Goal: Information Seeking & Learning: Learn about a topic

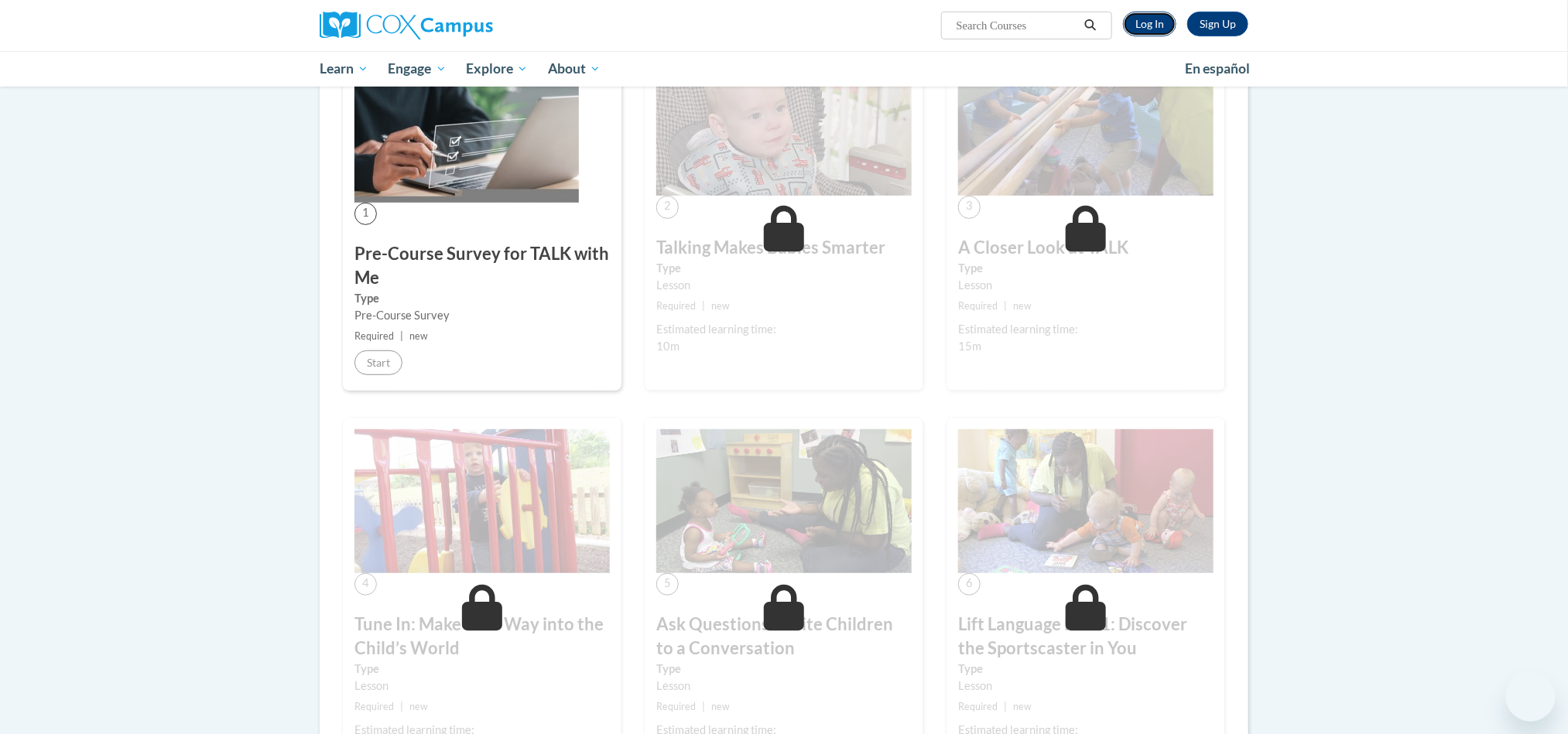
drag, startPoint x: 0, startPoint y: 0, endPoint x: 1138, endPoint y: 28, distance: 1138.3
click at [1138, 28] on link "Log In" at bounding box center [1150, 24] width 54 height 24
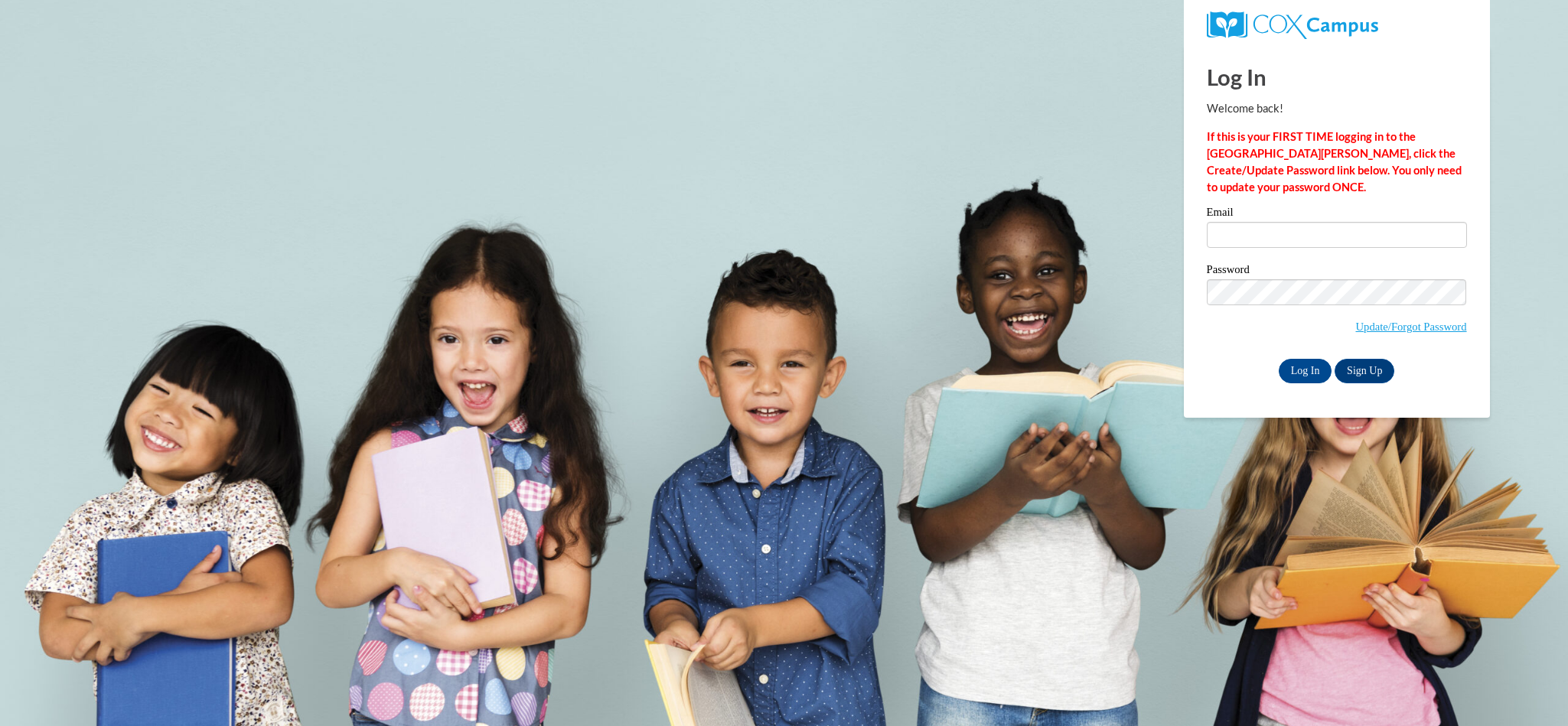
click at [1334, 222] on input "Email" at bounding box center [1337, 234] width 260 height 26
type input "ms.donna.821@gmail.com"
click at [1279, 359] on input "Log In" at bounding box center [1305, 370] width 54 height 24
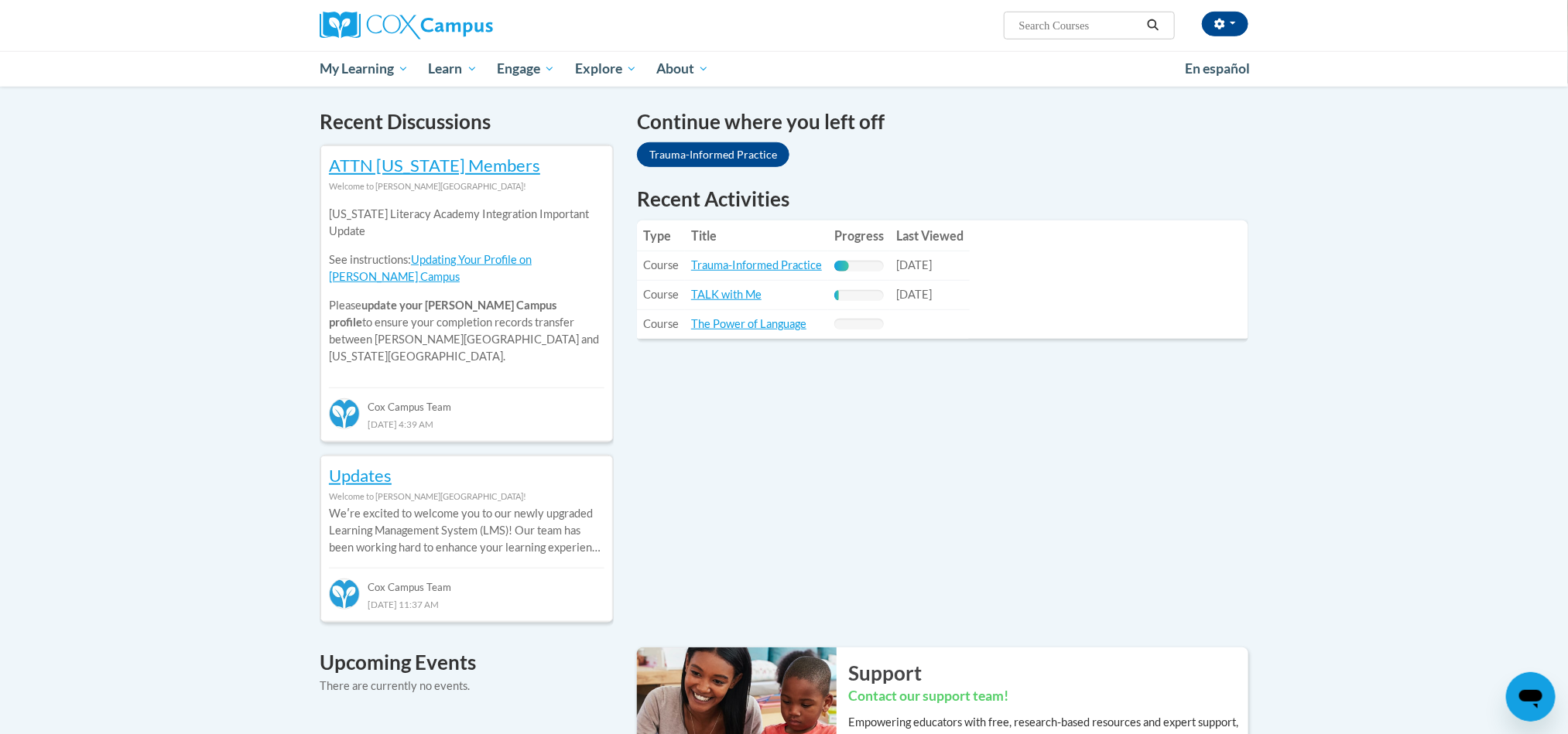
scroll to position [461, 0]
click at [722, 300] on td "Title: TALK with Me" at bounding box center [756, 294] width 143 height 29
click at [729, 297] on link "TALK with Me" at bounding box center [726, 293] width 70 height 13
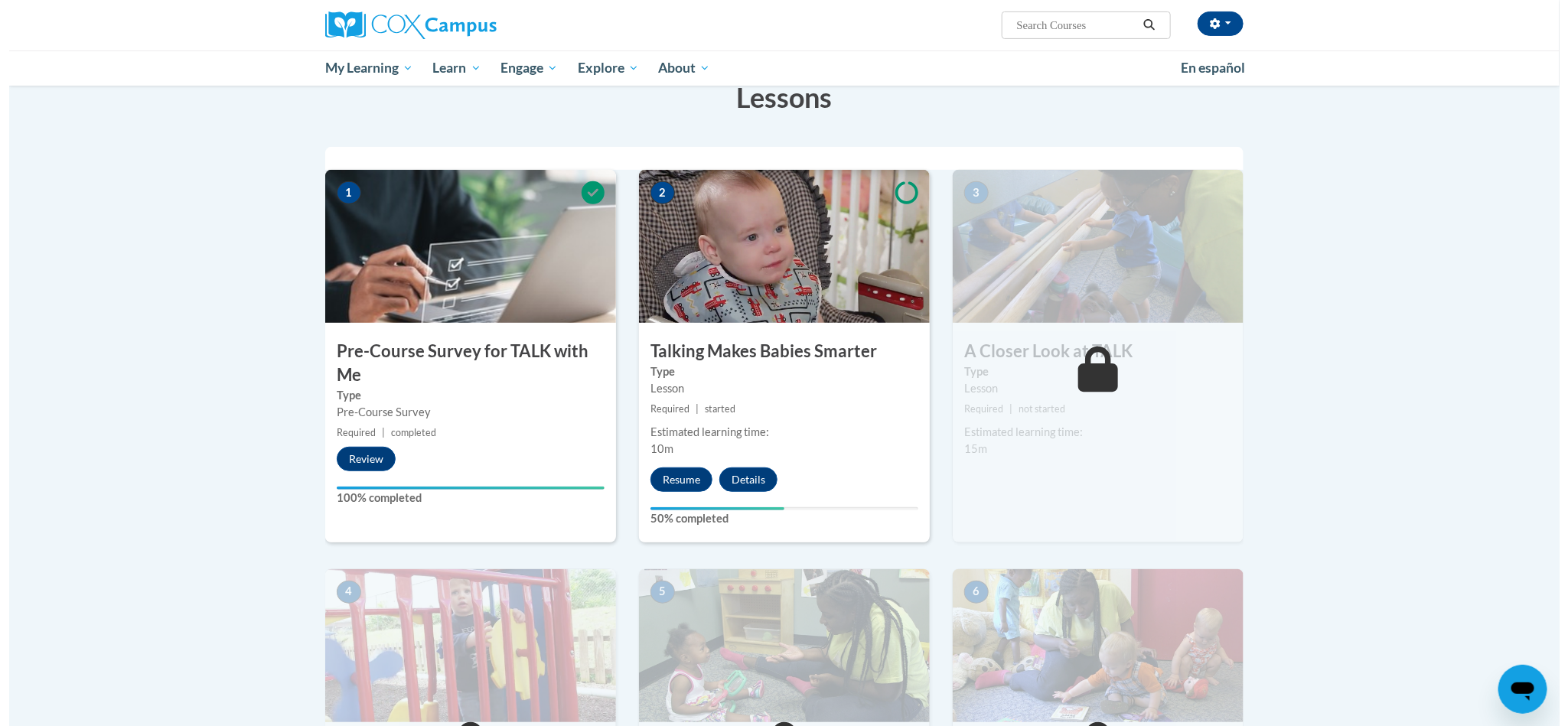
scroll to position [255, 0]
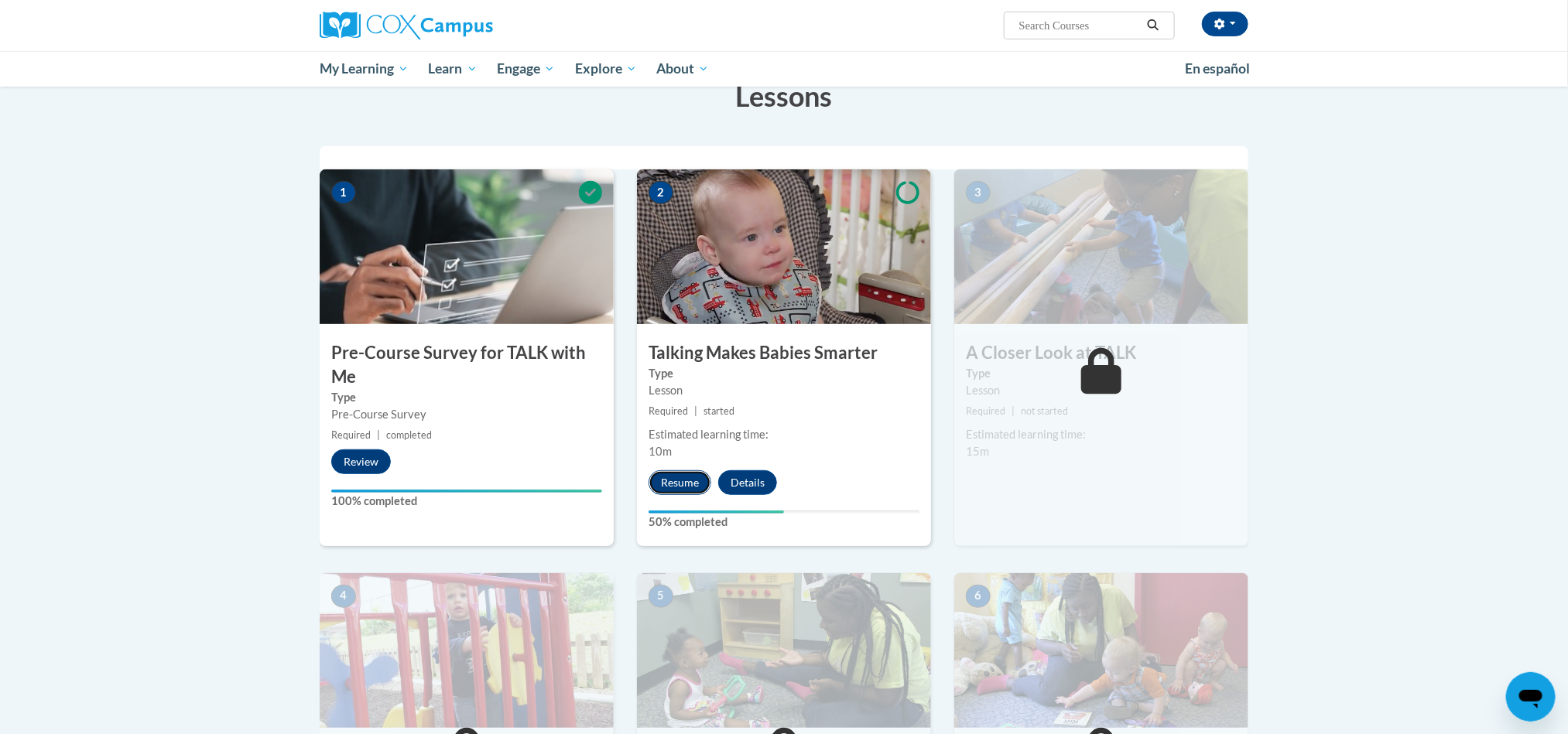
click at [678, 480] on button "Resume" at bounding box center [679, 482] width 62 height 24
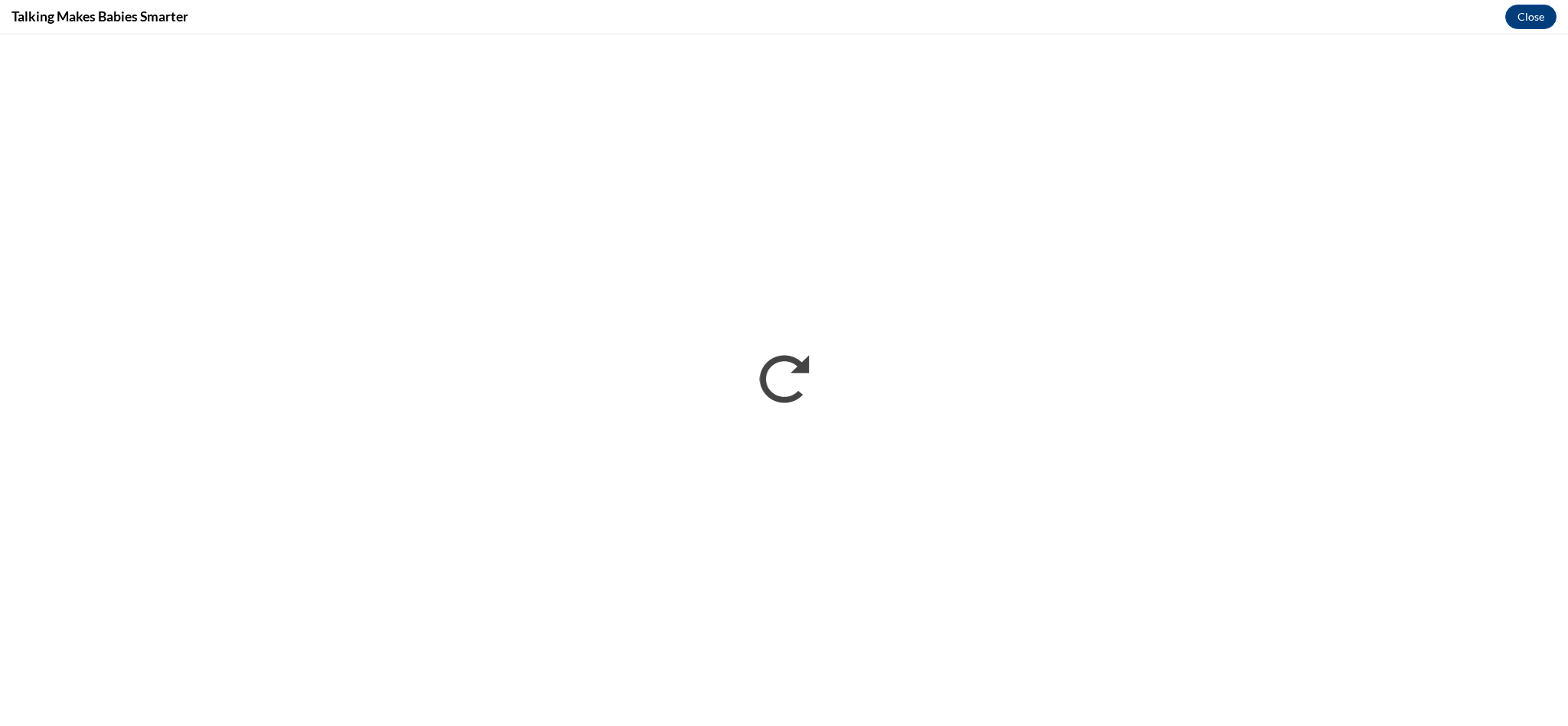
scroll to position [0, 0]
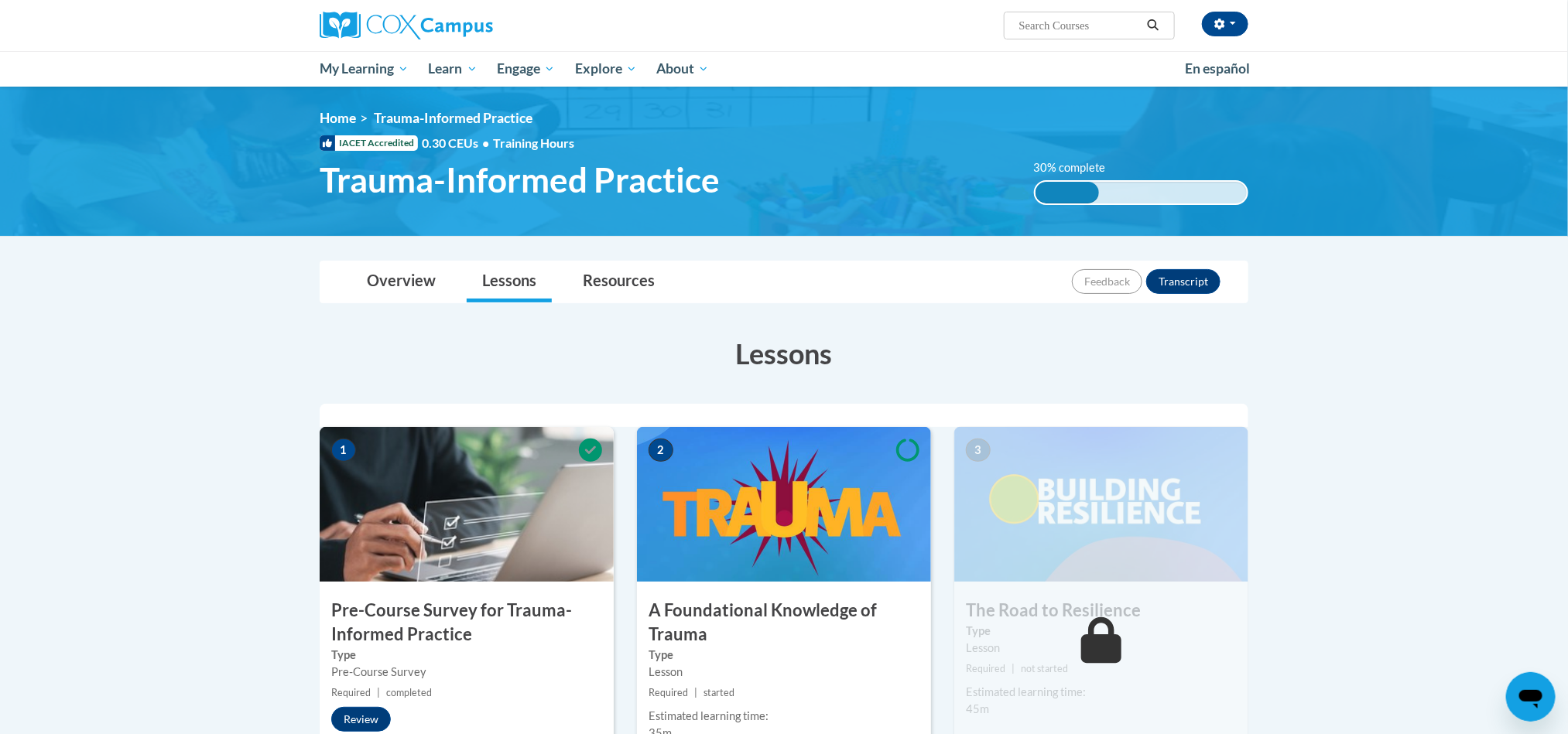
click at [743, 541] on img at bounding box center [784, 504] width 294 height 155
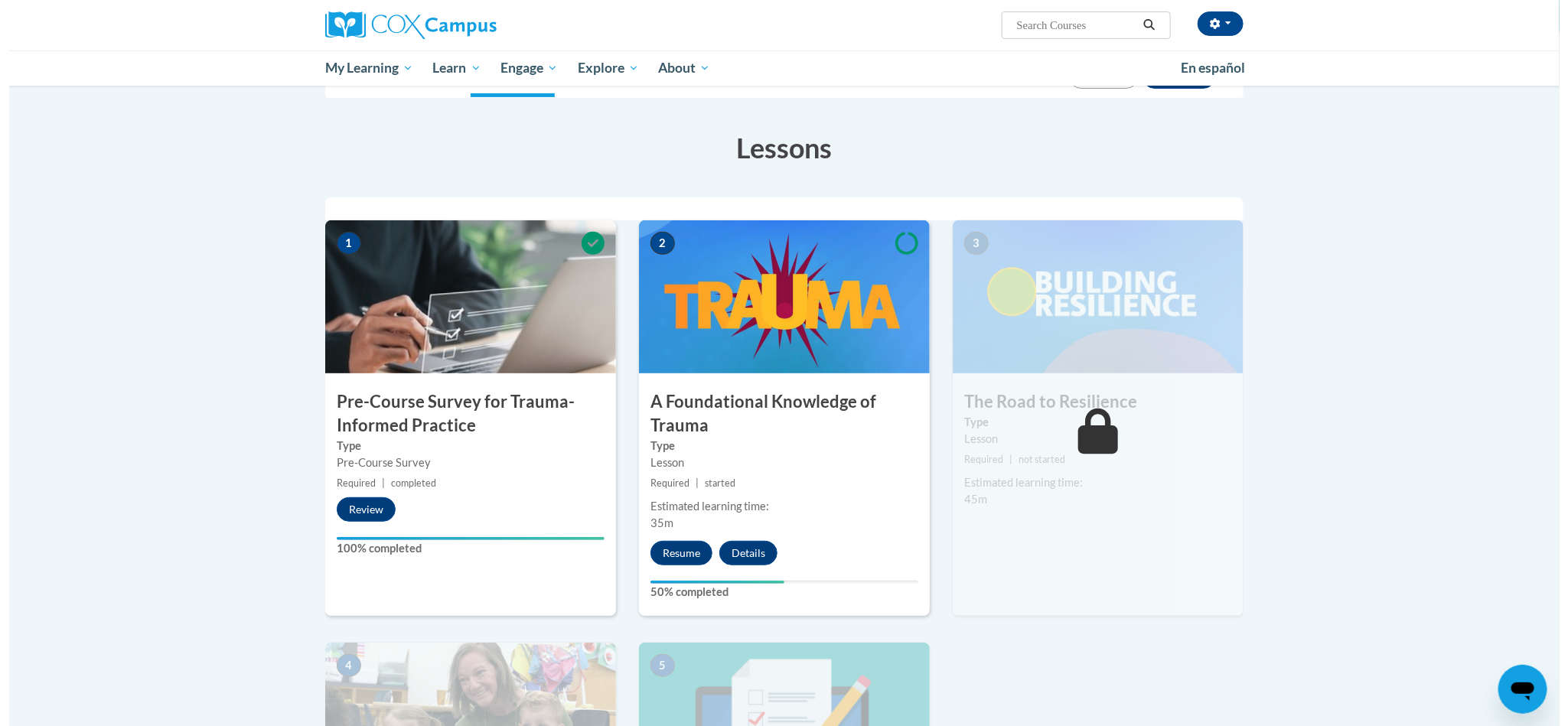
scroll to position [202, 0]
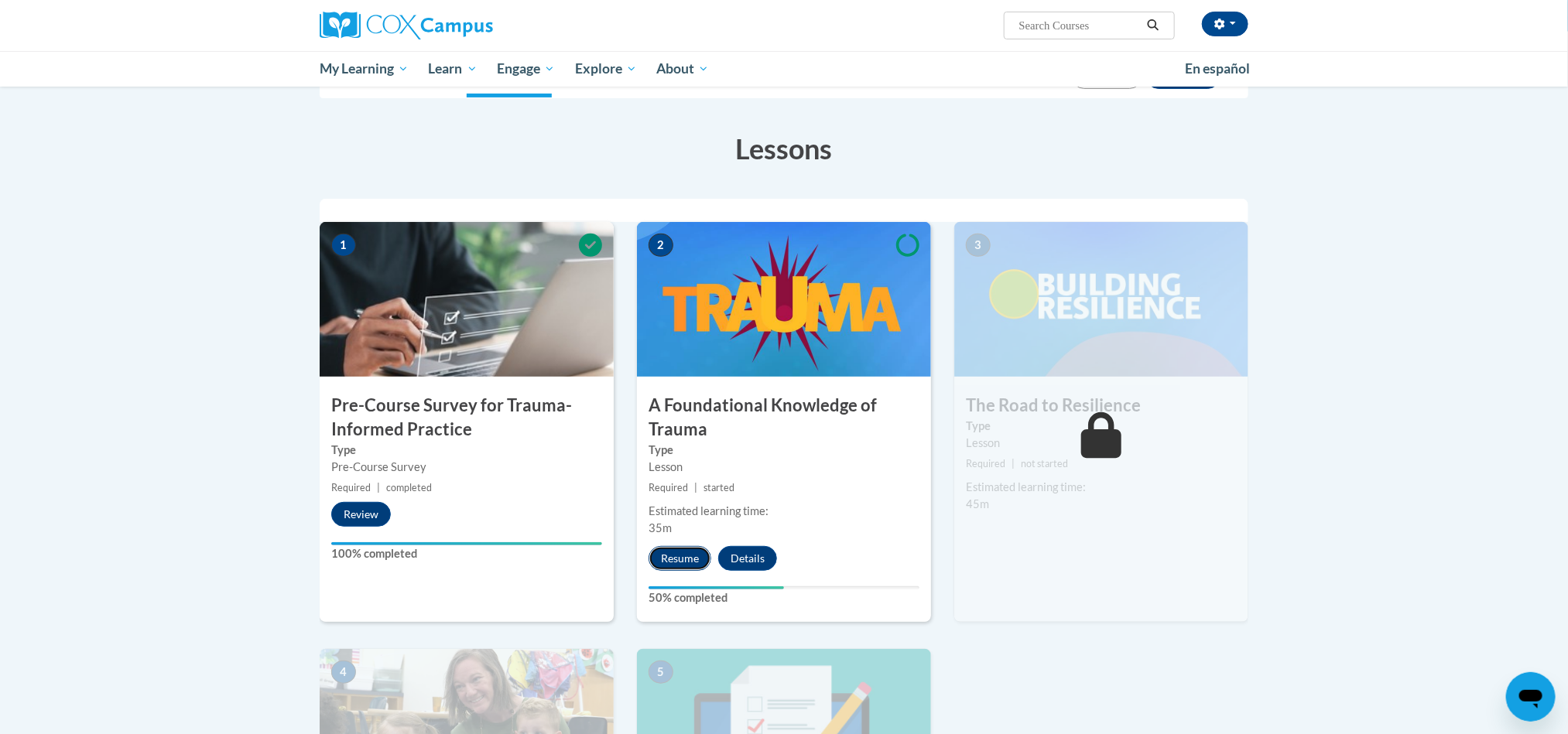
click at [662, 555] on button "Resume" at bounding box center [679, 558] width 62 height 24
